Goal: Information Seeking & Learning: Learn about a topic

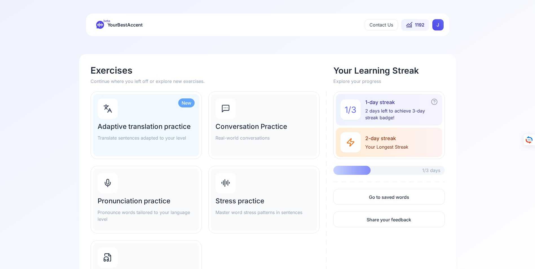
click at [138, 202] on h2 "Pronunciation practice" at bounding box center [146, 200] width 97 height 9
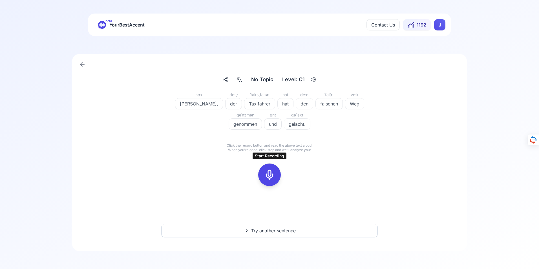
click at [270, 176] on icon at bounding box center [269, 174] width 11 height 11
click at [271, 175] on icon at bounding box center [269, 174] width 11 height 11
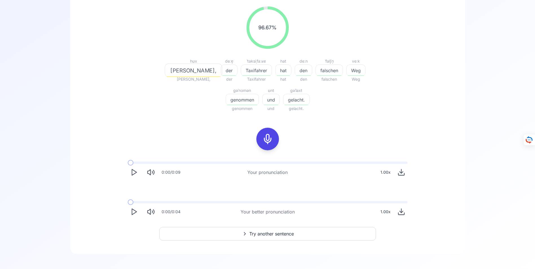
scroll to position [92, 0]
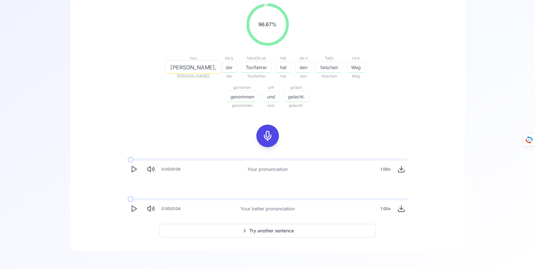
click at [134, 207] on icon "Play" at bounding box center [134, 209] width 8 height 8
click at [266, 135] on icon at bounding box center [267, 135] width 11 height 11
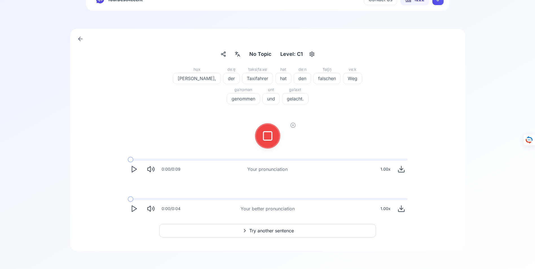
click at [267, 135] on icon at bounding box center [267, 135] width 11 height 11
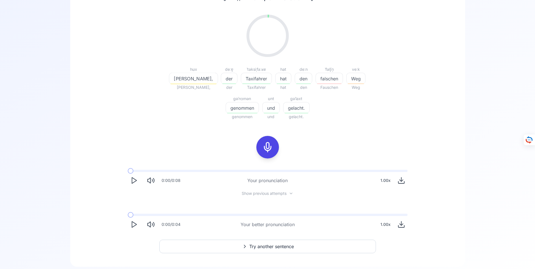
scroll to position [92, 0]
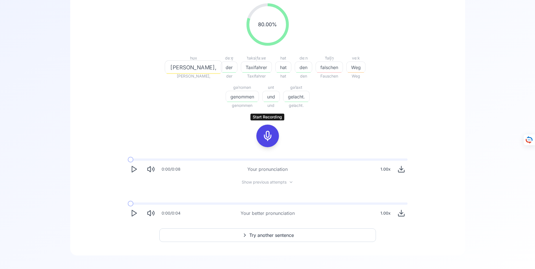
click at [267, 138] on icon at bounding box center [267, 135] width 11 height 11
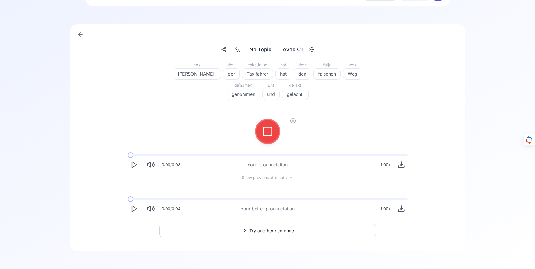
click at [267, 132] on icon at bounding box center [267, 131] width 11 height 11
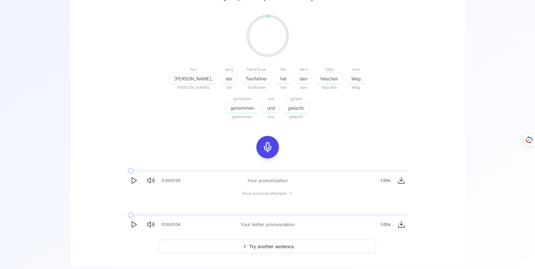
scroll to position [92, 0]
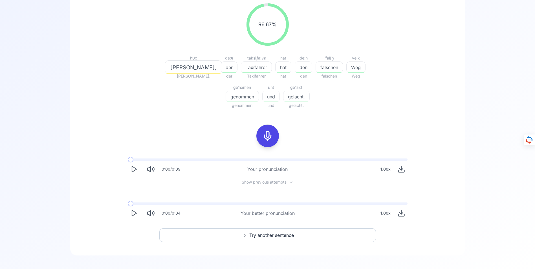
click at [266, 235] on span "Try another sentence" at bounding box center [271, 235] width 45 height 7
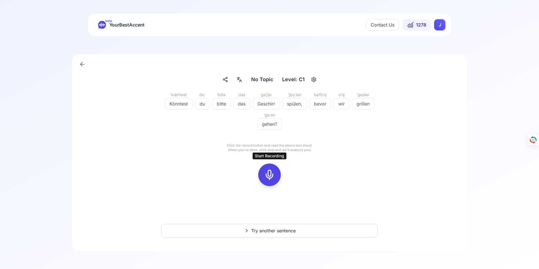
click at [268, 175] on icon at bounding box center [269, 174] width 11 height 11
click at [266, 174] on icon at bounding box center [269, 174] width 11 height 11
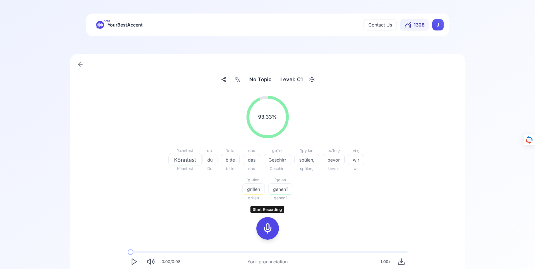
click at [266, 228] on icon at bounding box center [267, 228] width 11 height 11
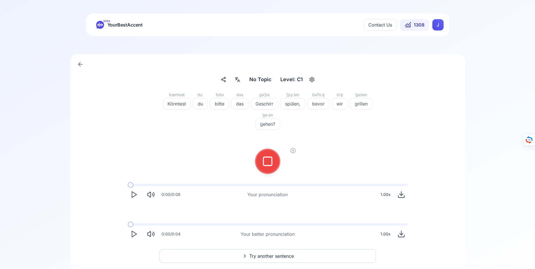
click at [267, 159] on icon at bounding box center [267, 161] width 11 height 11
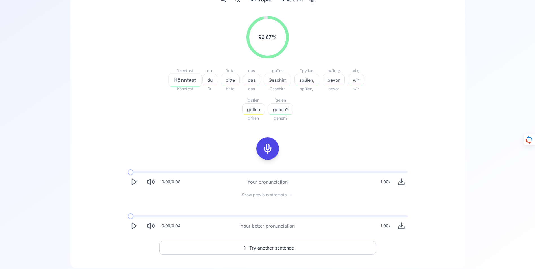
scroll to position [85, 0]
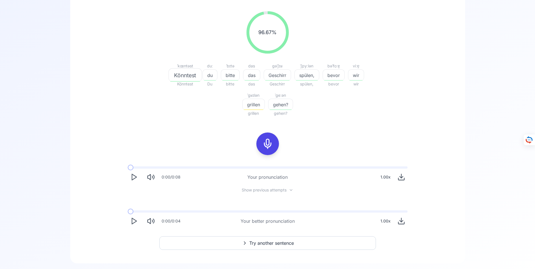
click at [133, 221] on icon "Play" at bounding box center [134, 221] width 8 height 8
click at [267, 142] on icon at bounding box center [267, 143] width 11 height 11
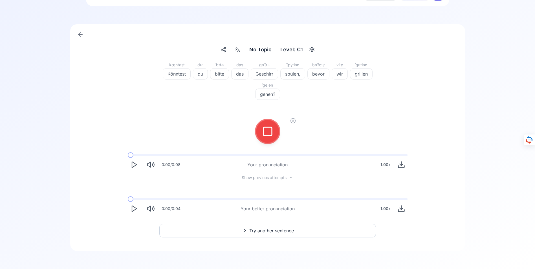
click at [270, 130] on icon at bounding box center [267, 131] width 11 height 11
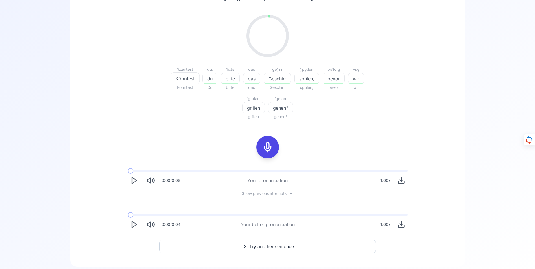
scroll to position [85, 0]
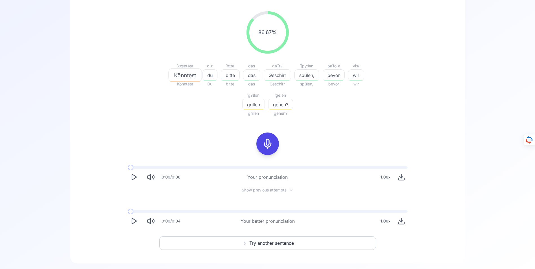
click at [267, 143] on icon at bounding box center [267, 143] width 11 height 11
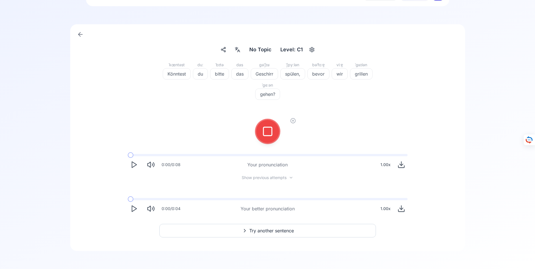
scroll to position [30, 0]
click at [269, 132] on icon at bounding box center [267, 131] width 11 height 11
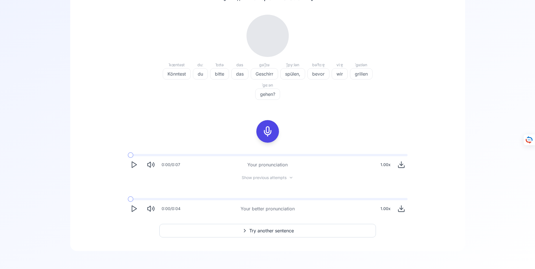
scroll to position [85, 0]
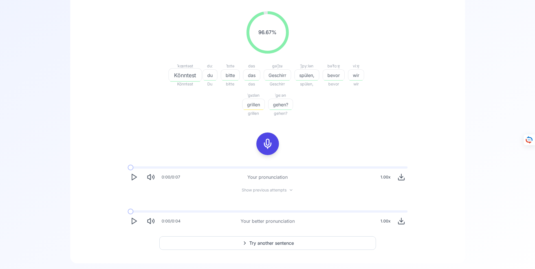
click at [264, 242] on span "Try another sentence" at bounding box center [271, 243] width 45 height 7
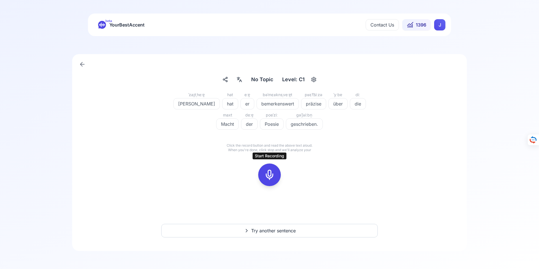
click at [272, 174] on icon at bounding box center [269, 174] width 11 height 11
click at [271, 176] on icon at bounding box center [269, 174] width 11 height 11
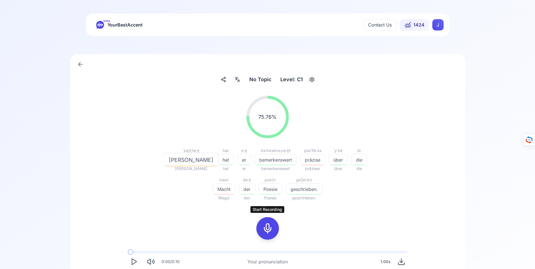
click at [268, 227] on icon at bounding box center [267, 228] width 11 height 11
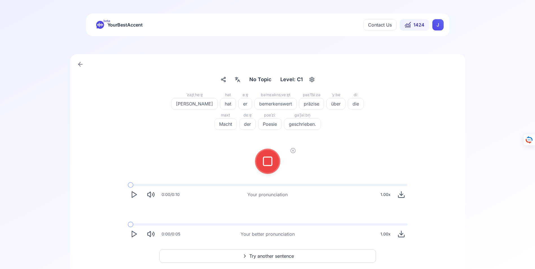
click at [268, 158] on icon at bounding box center [267, 161] width 11 height 11
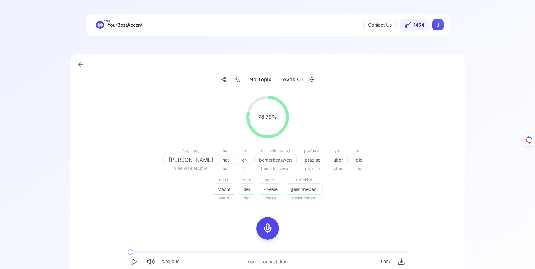
click at [266, 228] on icon at bounding box center [267, 228] width 11 height 11
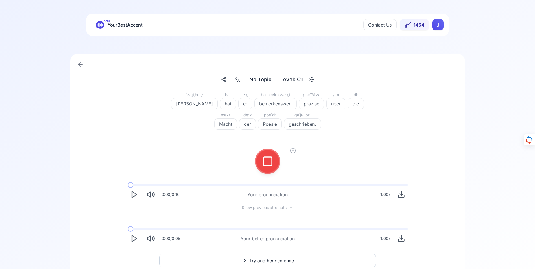
click at [263, 162] on rect at bounding box center [267, 161] width 8 height 8
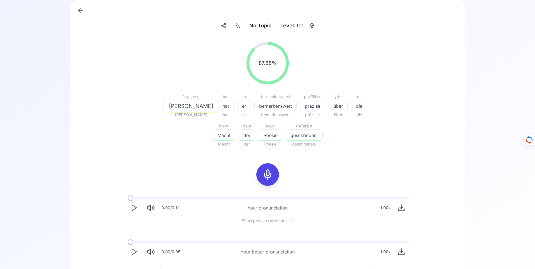
scroll to position [56, 0]
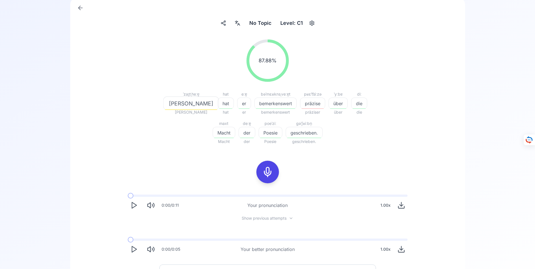
drag, startPoint x: 134, startPoint y: 249, endPoint x: 140, endPoint y: 249, distance: 5.9
click at [135, 249] on icon "Play" at bounding box center [134, 249] width 8 height 8
click at [268, 171] on icon at bounding box center [267, 171] width 11 height 11
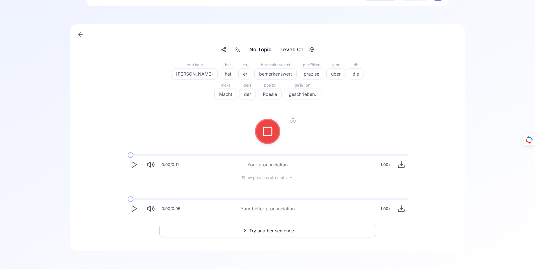
click at [268, 130] on icon at bounding box center [267, 131] width 11 height 11
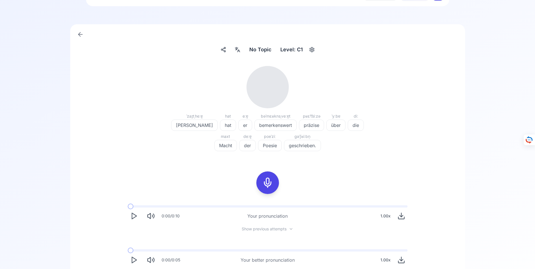
scroll to position [56, 0]
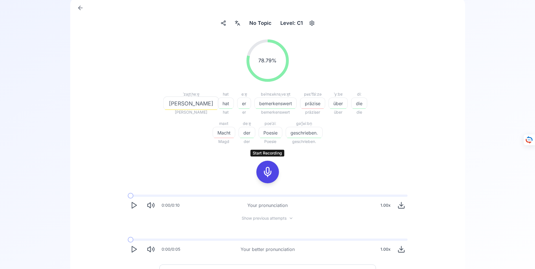
click at [267, 172] on icon at bounding box center [267, 171] width 11 height 11
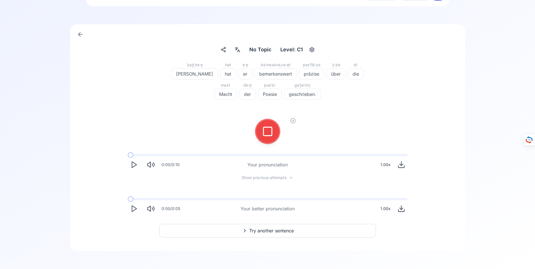
click at [269, 131] on icon at bounding box center [267, 131] width 11 height 11
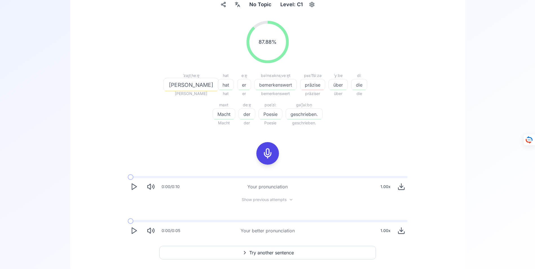
scroll to position [85, 0]
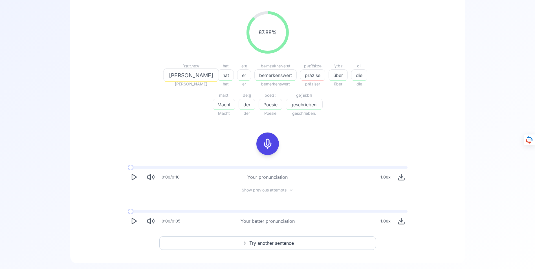
click at [268, 243] on span "Try another sentence" at bounding box center [271, 243] width 45 height 7
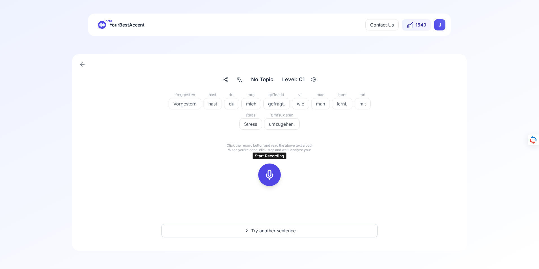
click at [269, 176] on icon at bounding box center [269, 174] width 11 height 11
click at [268, 176] on icon at bounding box center [269, 174] width 11 height 11
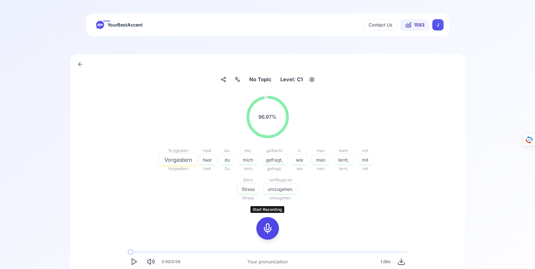
click at [268, 228] on icon at bounding box center [267, 228] width 11 height 11
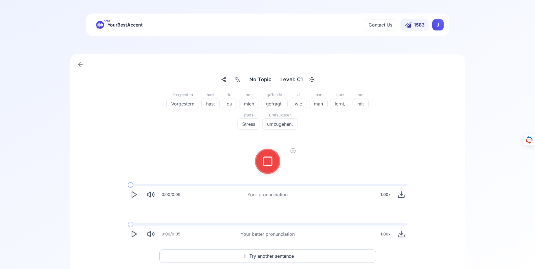
click at [267, 161] on icon at bounding box center [267, 161] width 11 height 11
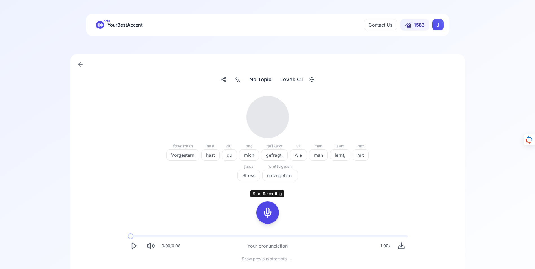
click at [268, 212] on icon at bounding box center [267, 212] width 11 height 11
click at [267, 212] on icon at bounding box center [267, 212] width 11 height 11
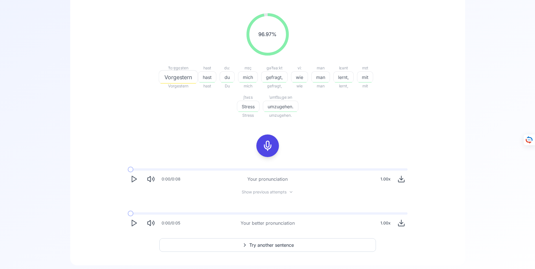
scroll to position [97, 0]
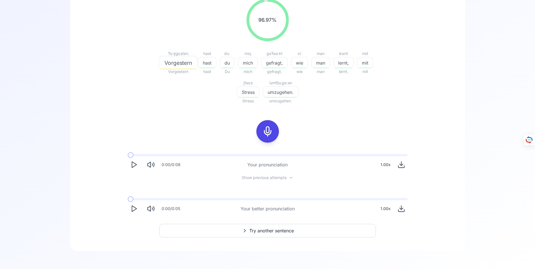
click at [133, 208] on icon "Play" at bounding box center [134, 209] width 8 height 8
click at [268, 134] on icon at bounding box center [267, 131] width 11 height 11
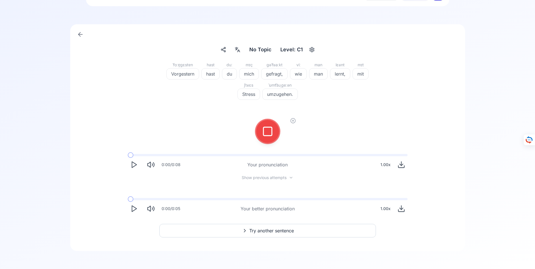
click at [269, 133] on icon at bounding box center [267, 131] width 11 height 11
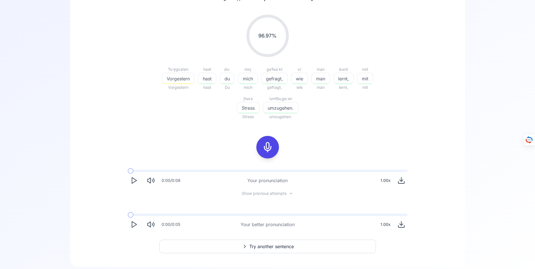
scroll to position [97, 0]
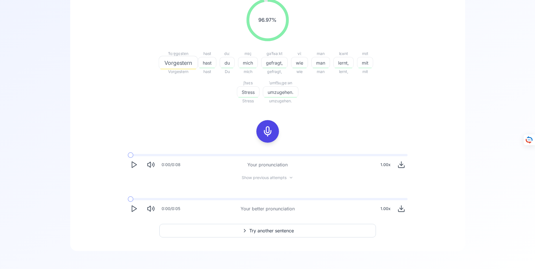
click at [262, 231] on span "Try another sentence" at bounding box center [271, 230] width 45 height 7
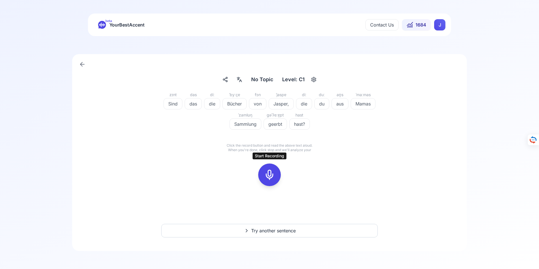
click at [270, 174] on icon at bounding box center [269, 174] width 11 height 11
click at [270, 176] on icon at bounding box center [269, 174] width 11 height 11
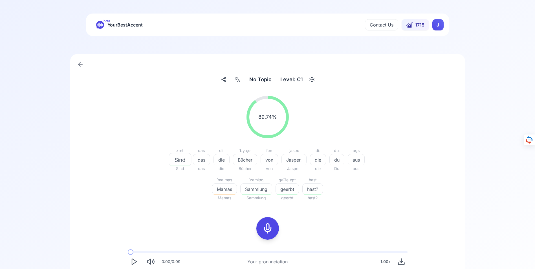
click at [79, 63] on icon at bounding box center [80, 64] width 7 height 7
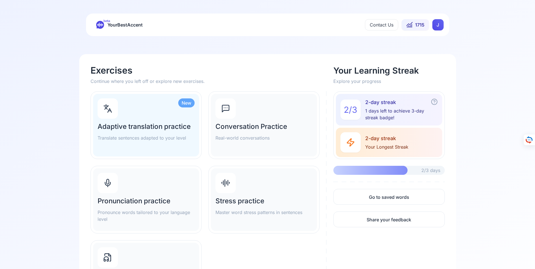
click at [135, 125] on h2 "Adaptive translation practice" at bounding box center [146, 126] width 97 height 9
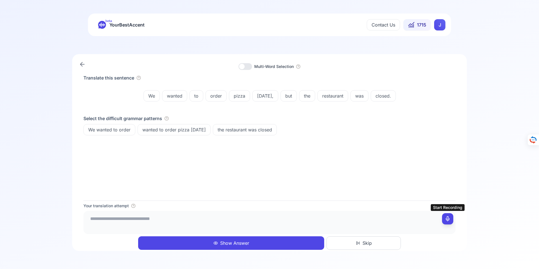
click at [448, 218] on icon at bounding box center [448, 219] width 6 height 6
click at [448, 217] on icon at bounding box center [448, 219] width 6 height 6
click at [115, 218] on textarea "**********" at bounding box center [270, 221] width 368 height 17
type textarea "**********"
click at [233, 241] on button "Show Answer" at bounding box center [231, 243] width 186 height 14
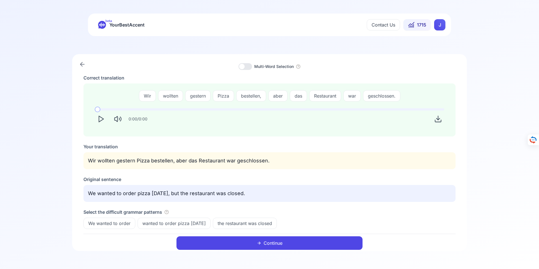
click at [272, 243] on button "Continue" at bounding box center [269, 243] width 186 height 14
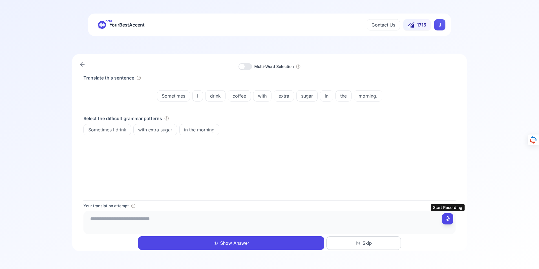
click at [449, 216] on icon at bounding box center [448, 219] width 6 height 6
click at [448, 219] on icon at bounding box center [448, 219] width 6 height 6
drag, startPoint x: 185, startPoint y: 219, endPoint x: 203, endPoint y: 220, distance: 18.6
click at [203, 220] on textarea "**********" at bounding box center [270, 221] width 368 height 17
click at [134, 219] on textarea "**********" at bounding box center [270, 221] width 368 height 17
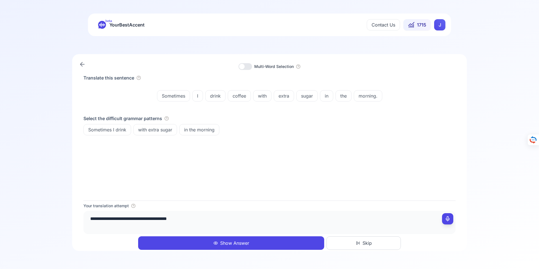
paste textarea "*******"
click at [204, 219] on textarea "**********" at bounding box center [270, 221] width 368 height 17
type textarea "**********"
click at [235, 242] on button "Show Answer" at bounding box center [231, 243] width 186 height 14
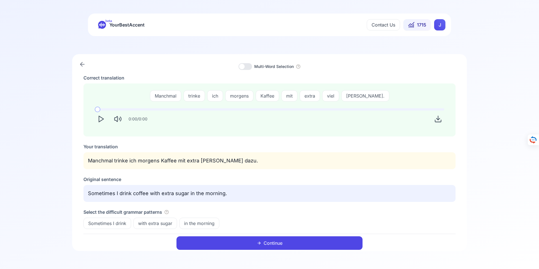
click at [100, 120] on icon "Play" at bounding box center [101, 119] width 8 height 8
click at [273, 243] on button "Continue" at bounding box center [269, 243] width 186 height 14
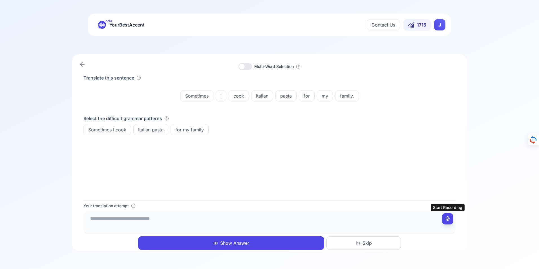
click at [448, 218] on icon at bounding box center [448, 219] width 6 height 6
click at [447, 219] on icon at bounding box center [448, 219] width 6 height 6
click at [114, 218] on textarea "**********" at bounding box center [270, 221] width 368 height 17
type textarea "**********"
click at [238, 241] on button "Show Answer" at bounding box center [231, 243] width 186 height 14
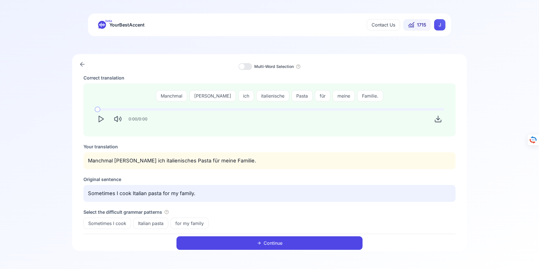
drag, startPoint x: 165, startPoint y: 159, endPoint x: 178, endPoint y: 168, distance: 15.3
click at [166, 160] on p "Manchmal [PERSON_NAME] ich italienisches Pasta für meine Familie." at bounding box center [269, 161] width 363 height 8
click at [101, 118] on polygon "Play" at bounding box center [101, 119] width 5 height 6
click at [274, 242] on button "Continue" at bounding box center [269, 243] width 186 height 14
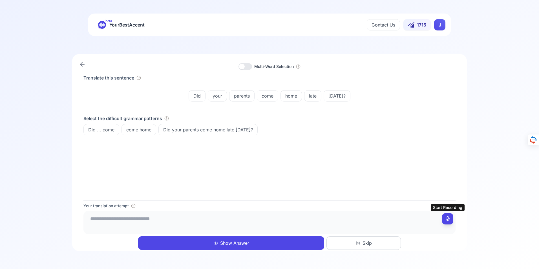
click at [448, 218] on icon at bounding box center [448, 219] width 6 height 6
drag, startPoint x: 165, startPoint y: 220, endPoint x: 182, endPoint y: 220, distance: 17.5
click at [182, 220] on textarea "**********" at bounding box center [270, 221] width 368 height 17
click at [128, 218] on textarea "**********" at bounding box center [270, 221] width 368 height 17
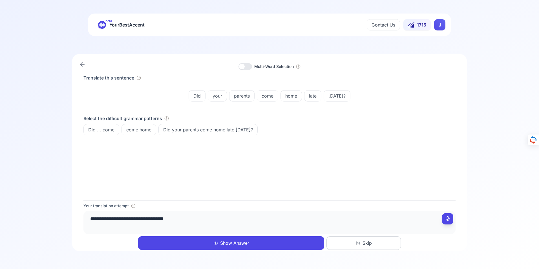
paste textarea "********"
type textarea "**********"
click at [236, 242] on button "Show Answer" at bounding box center [231, 243] width 186 height 14
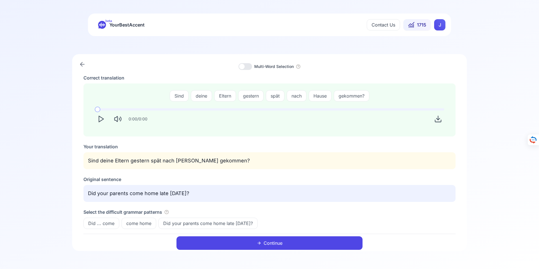
click at [272, 242] on button "Continue" at bounding box center [269, 243] width 186 height 14
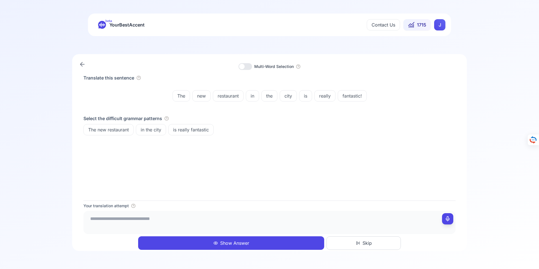
click at [449, 218] on icon at bounding box center [448, 219] width 6 height 6
type textarea "**********"
click at [240, 241] on button "Show Answer" at bounding box center [231, 243] width 186 height 14
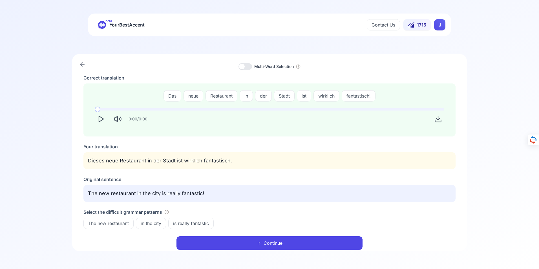
click at [273, 242] on button "Continue" at bounding box center [269, 243] width 186 height 14
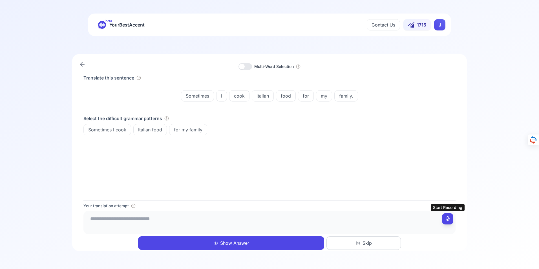
click at [448, 218] on icon at bounding box center [448, 219] width 6 height 6
click at [448, 219] on icon at bounding box center [448, 219] width 6 height 6
type textarea "**********"
click at [229, 242] on button "Show Answer" at bounding box center [231, 243] width 186 height 14
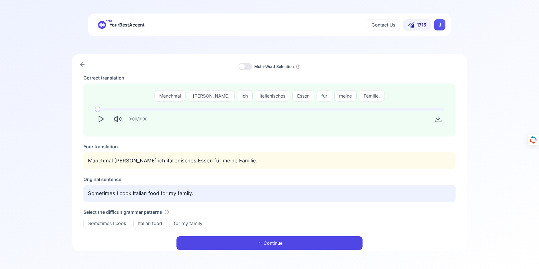
click at [273, 242] on button "Continue" at bounding box center [269, 243] width 186 height 14
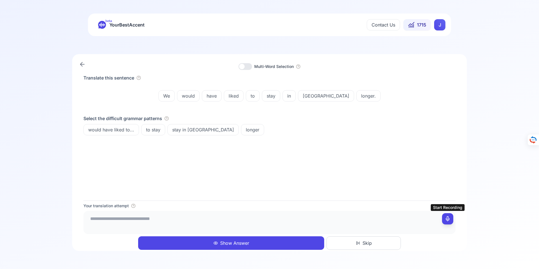
click at [447, 218] on icon at bounding box center [448, 219] width 6 height 6
click at [447, 220] on icon at bounding box center [448, 219] width 6 height 6
click at [178, 218] on textarea "**********" at bounding box center [270, 221] width 368 height 17
type textarea "**********"
click at [232, 242] on button "Show Answer" at bounding box center [231, 243] width 186 height 14
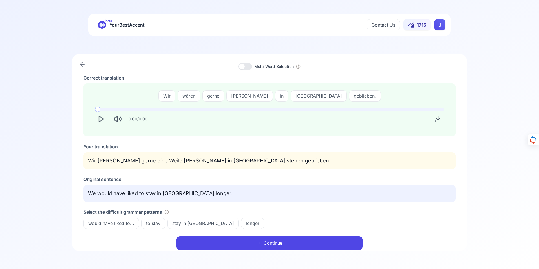
click at [276, 242] on button "Continue" at bounding box center [269, 243] width 186 height 14
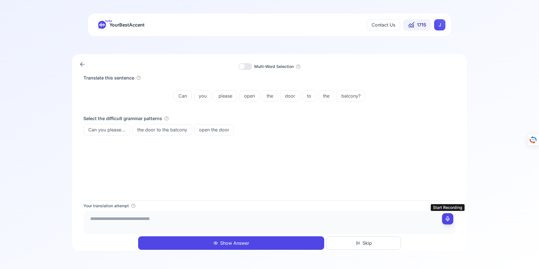
click at [448, 218] on icon at bounding box center [448, 219] width 6 height 6
click at [449, 218] on icon at bounding box center [448, 219] width 6 height 6
click at [139, 218] on textarea "**********" at bounding box center [270, 221] width 368 height 17
type textarea "**********"
click at [236, 243] on button "Show Answer" at bounding box center [231, 243] width 186 height 14
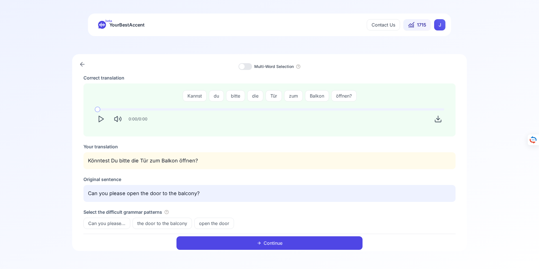
click at [273, 242] on button "Continue" at bounding box center [269, 243] width 186 height 14
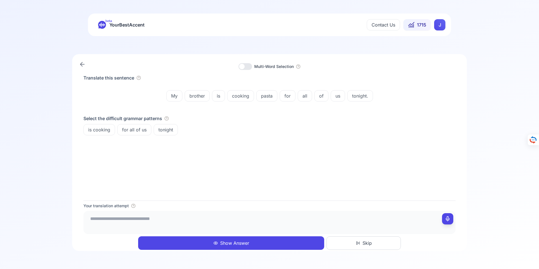
click at [243, 241] on button "Show Answer" at bounding box center [231, 243] width 186 height 14
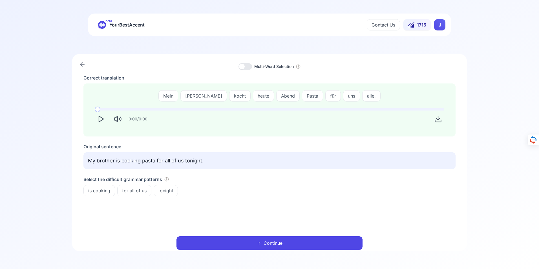
click at [224, 206] on div "Correct translation Mein [PERSON_NAME] kocht heute Abend Pasta für uns alle. 0:…" at bounding box center [269, 153] width 372 height 159
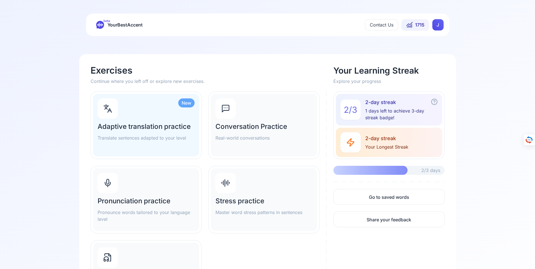
click at [150, 124] on h2 "Adaptive translation practice" at bounding box center [146, 126] width 97 height 9
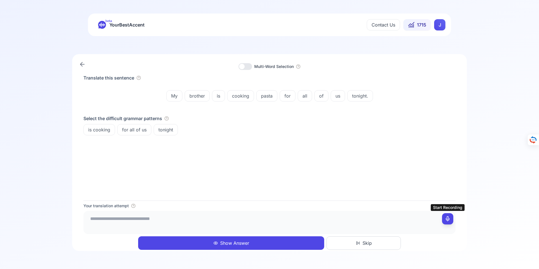
click at [448, 218] on icon at bounding box center [448, 219] width 6 height 6
click at [449, 219] on icon at bounding box center [448, 219] width 6 height 6
click at [118, 219] on textarea "**********" at bounding box center [270, 221] width 368 height 17
click at [160, 220] on textarea "**********" at bounding box center [270, 221] width 368 height 17
click at [172, 220] on textarea "**********" at bounding box center [270, 221] width 368 height 17
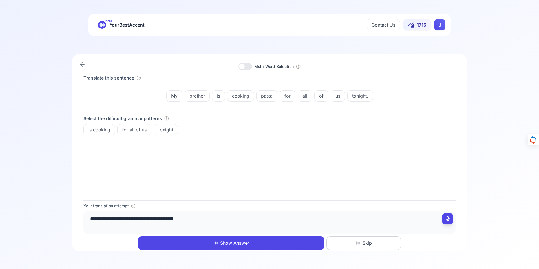
type textarea "**********"
click at [231, 242] on button "Show Answer" at bounding box center [231, 243] width 186 height 14
